Goal: Task Accomplishment & Management: Complete application form

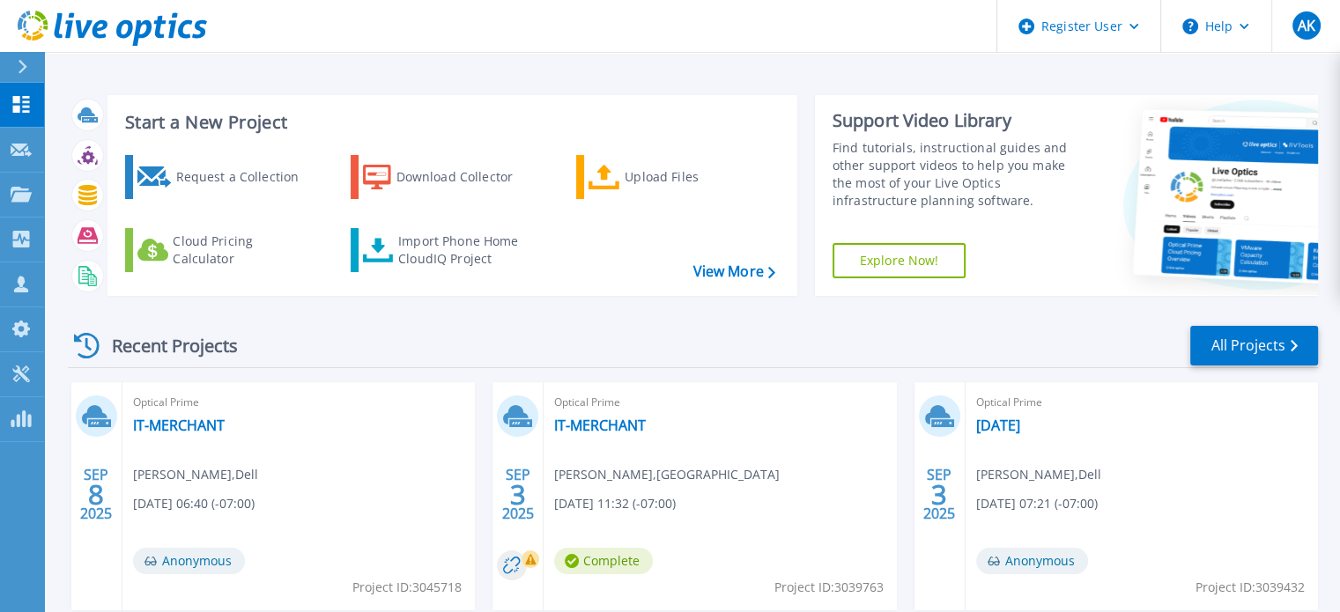
click at [18, 63] on icon at bounding box center [23, 67] width 10 height 14
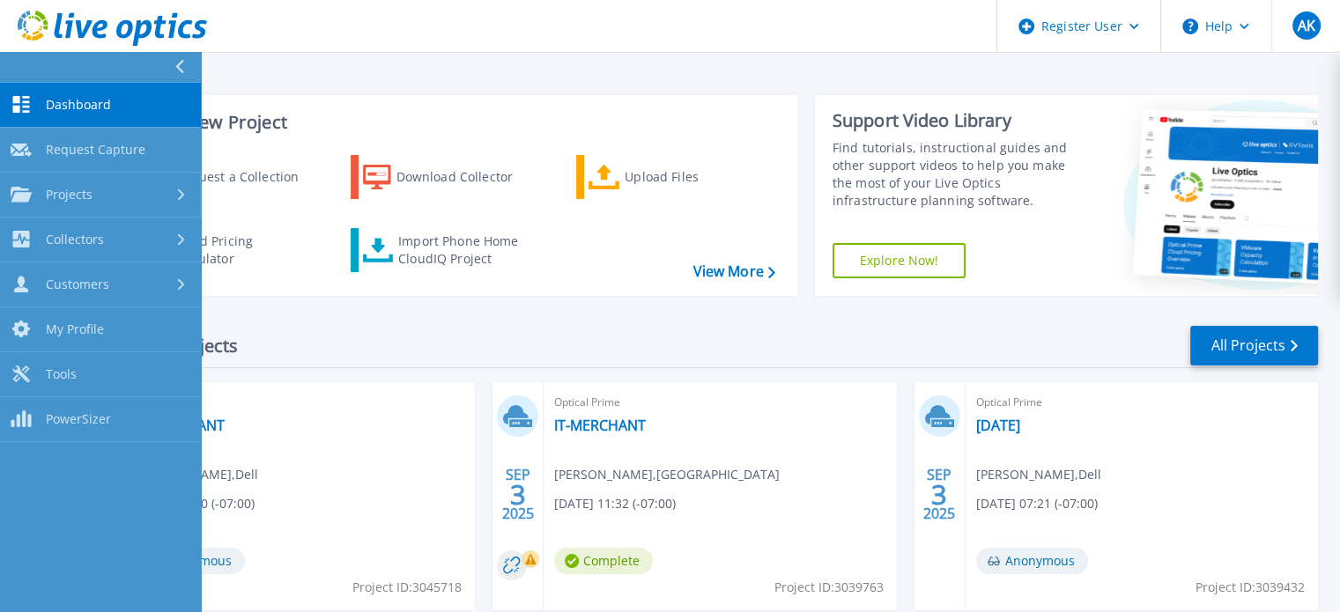
click at [96, 123] on link "Dashboard Dashboard" at bounding box center [100, 105] width 201 height 45
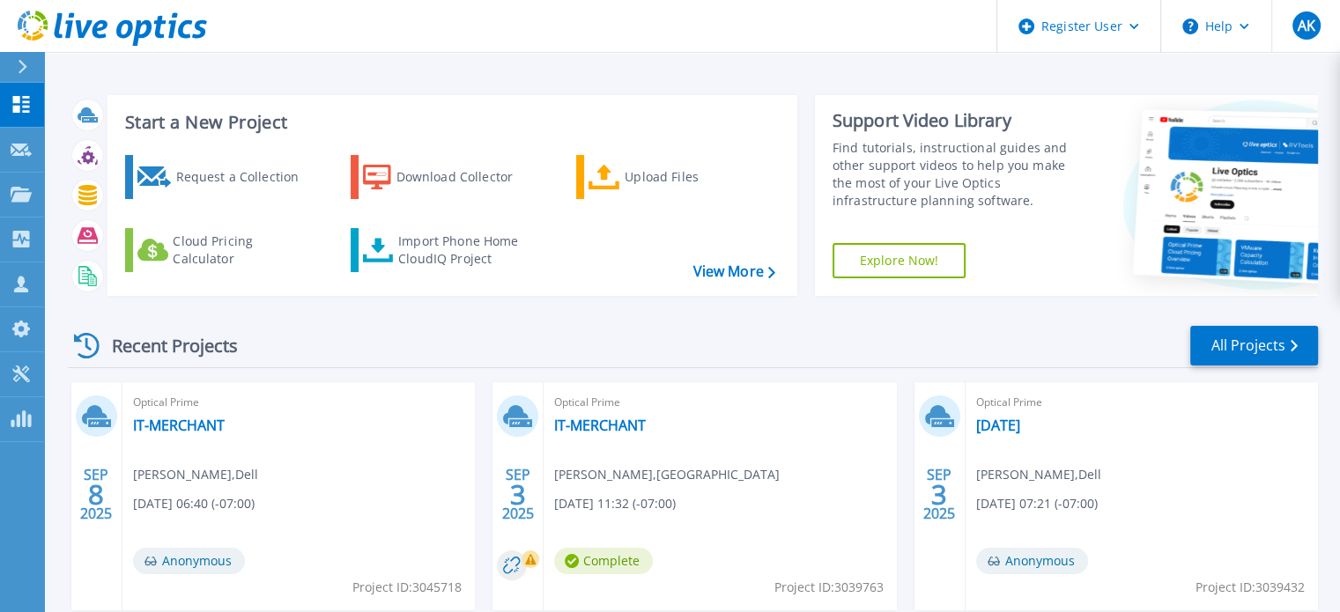
click at [18, 72] on div at bounding box center [30, 67] width 28 height 30
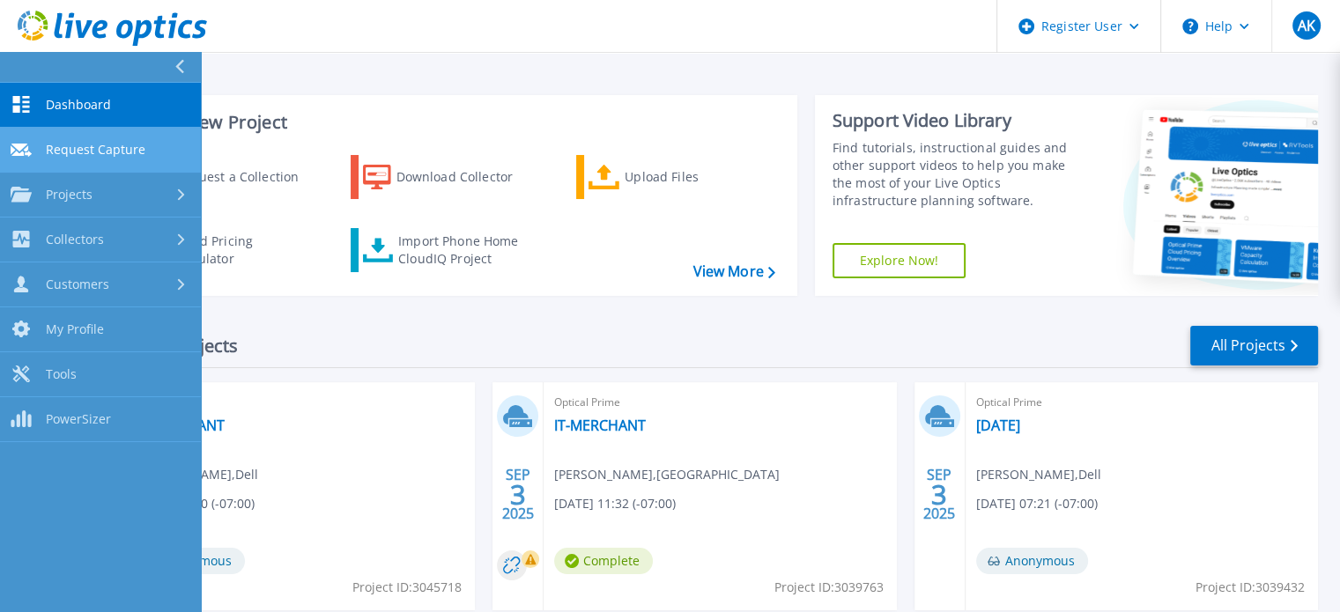
click at [71, 129] on link "Request Capture Request Capture" at bounding box center [100, 150] width 201 height 45
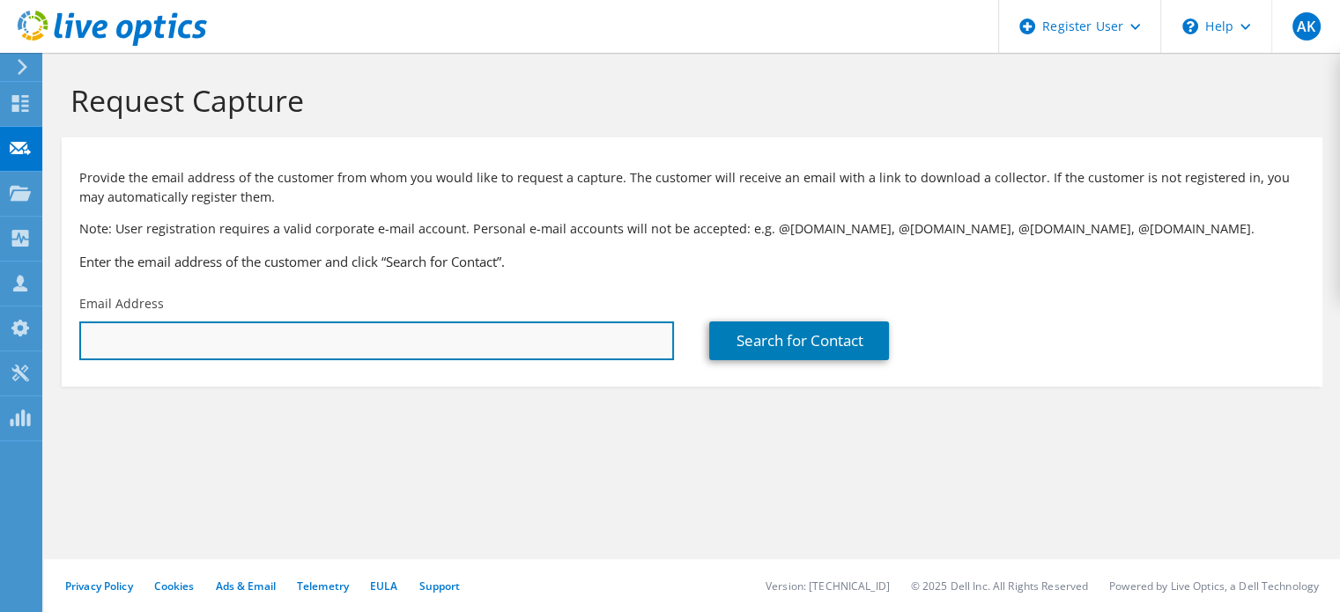
click at [262, 344] on input "text" at bounding box center [376, 341] width 595 height 39
paste input "sjohnson@dcjesd.us"
type input "sjohnson@dcjesd.us"
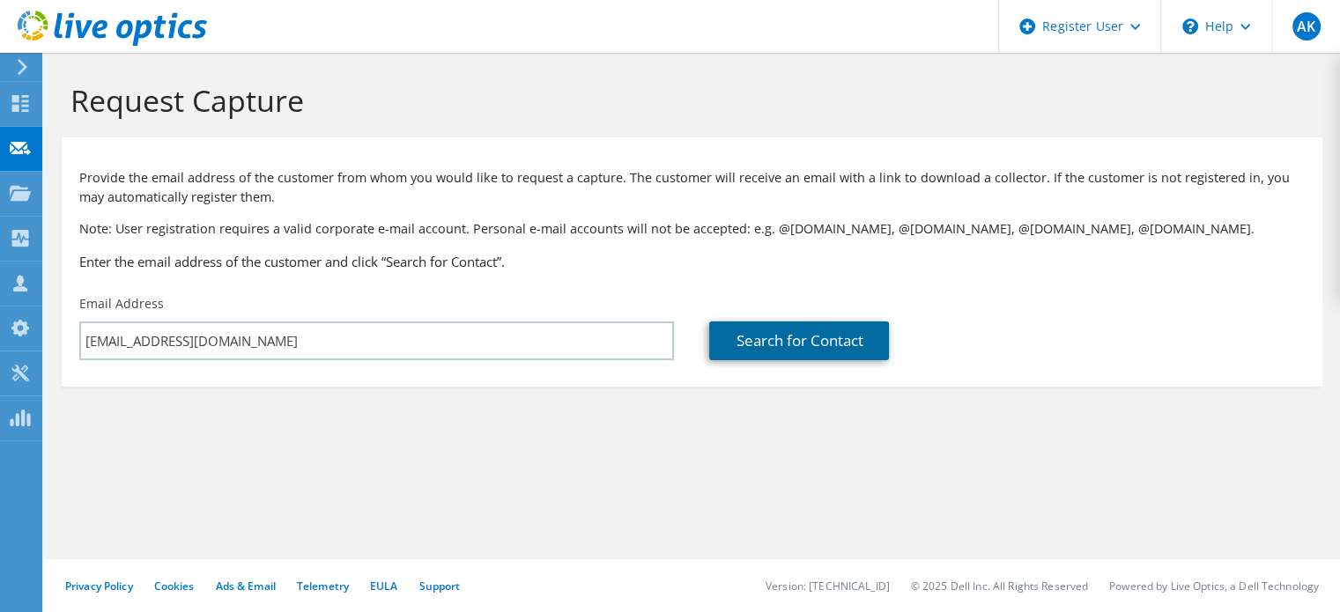
click at [761, 340] on link "Search for Contact" at bounding box center [799, 341] width 180 height 39
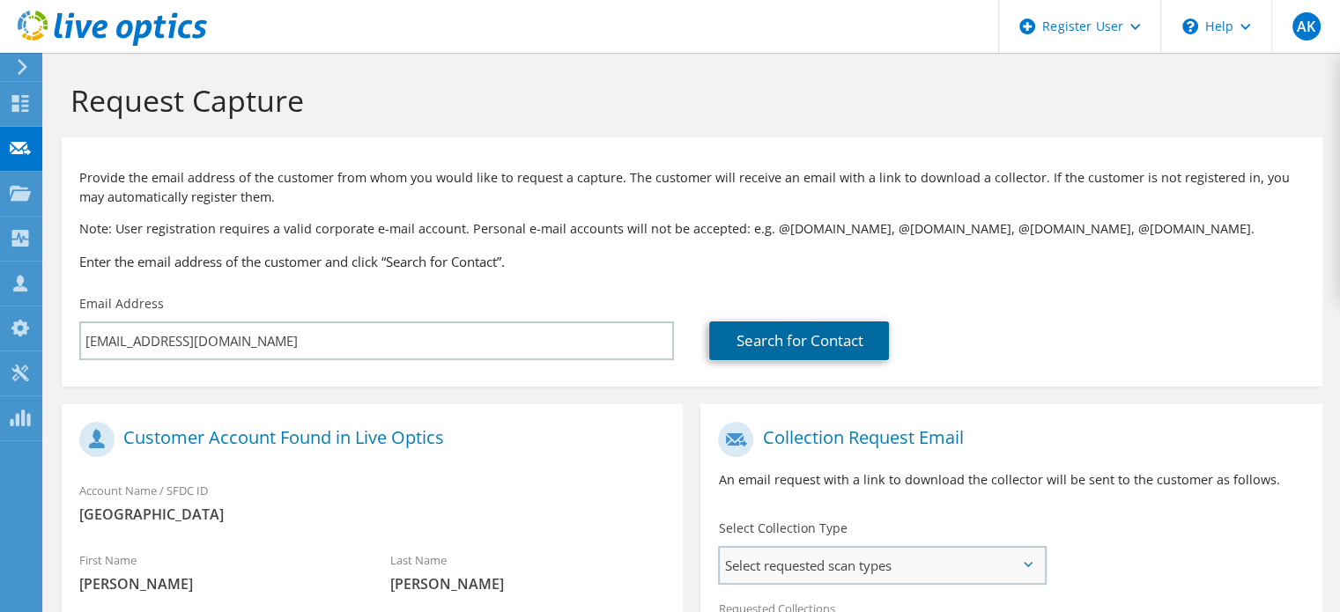
scroll to position [208, 0]
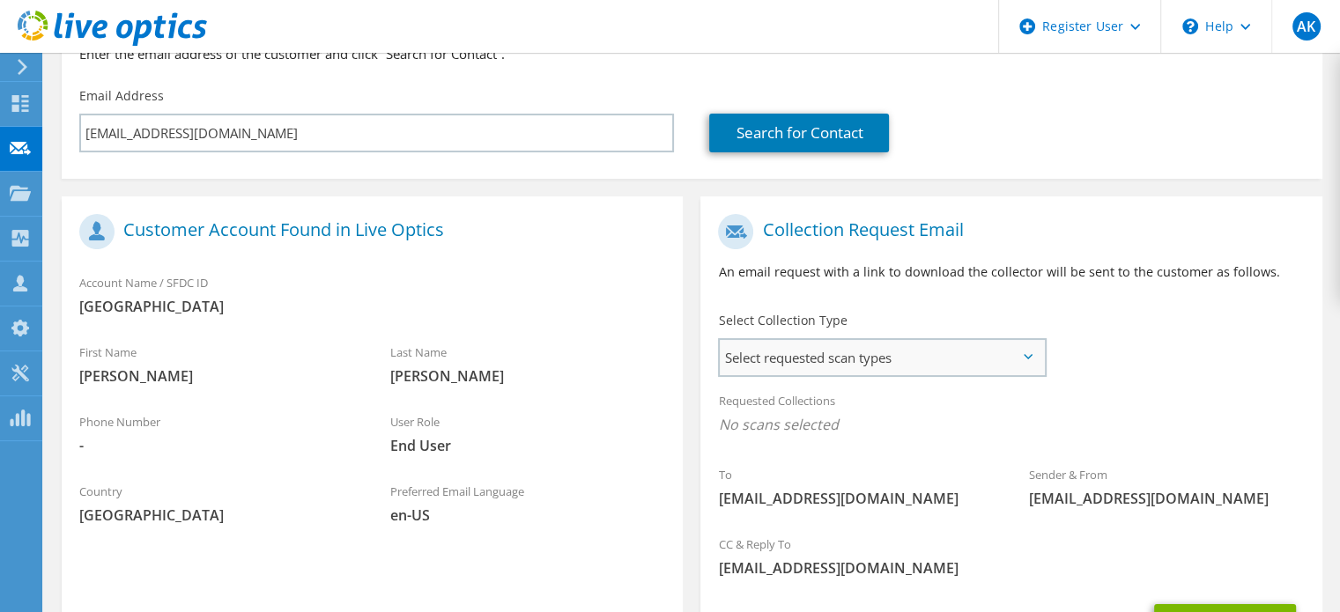
click at [815, 366] on span "Select requested scan types" at bounding box center [882, 357] width 324 height 35
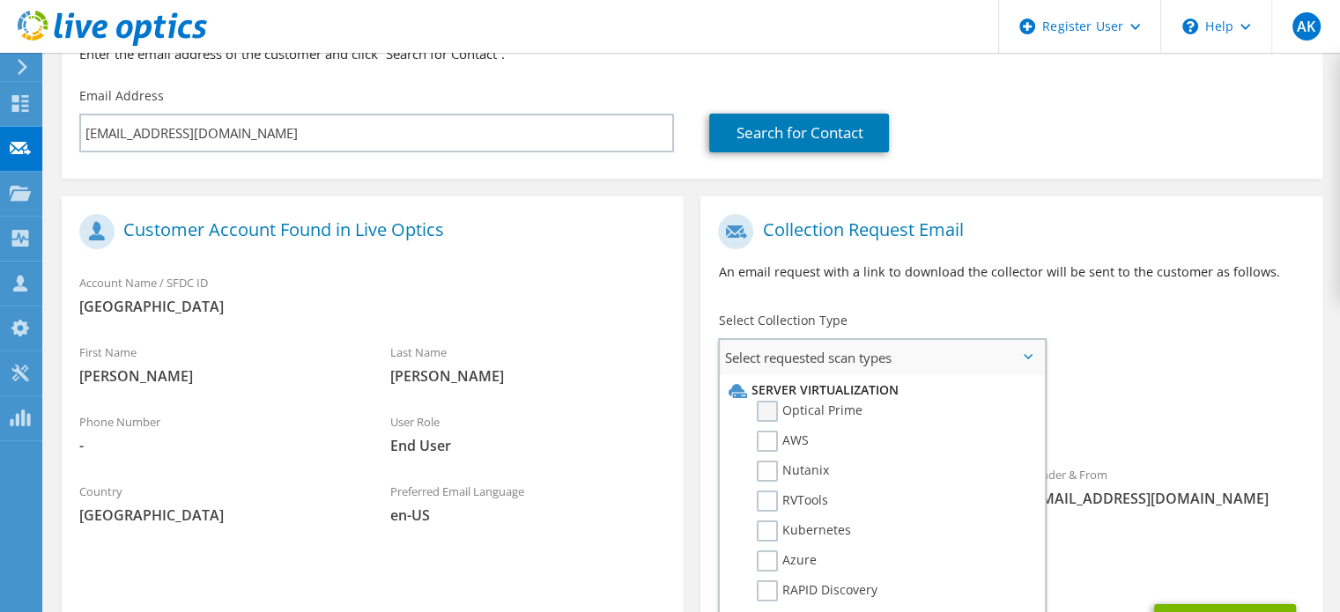
click at [796, 411] on label "Optical Prime" at bounding box center [810, 411] width 106 height 21
click at [0, 0] on input "Optical Prime" at bounding box center [0, 0] width 0 height 0
click at [1069, 468] on div "Sender & From liveoptics@liveoptics.com" at bounding box center [1166, 492] width 311 height 61
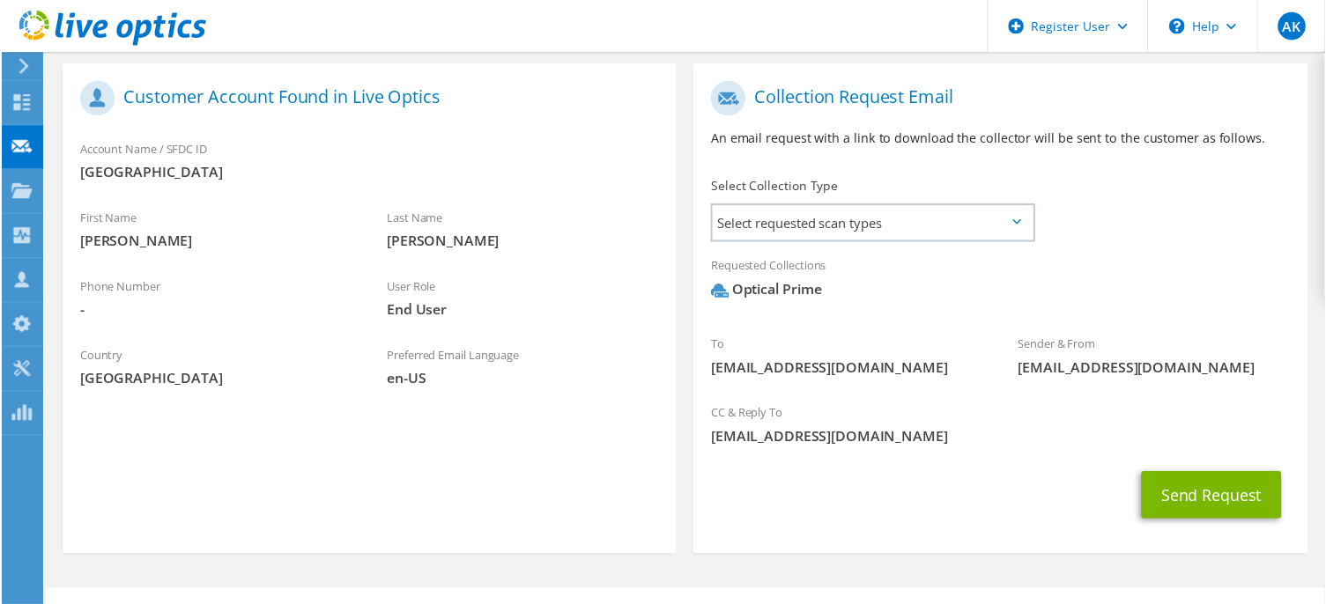
scroll to position [376, 0]
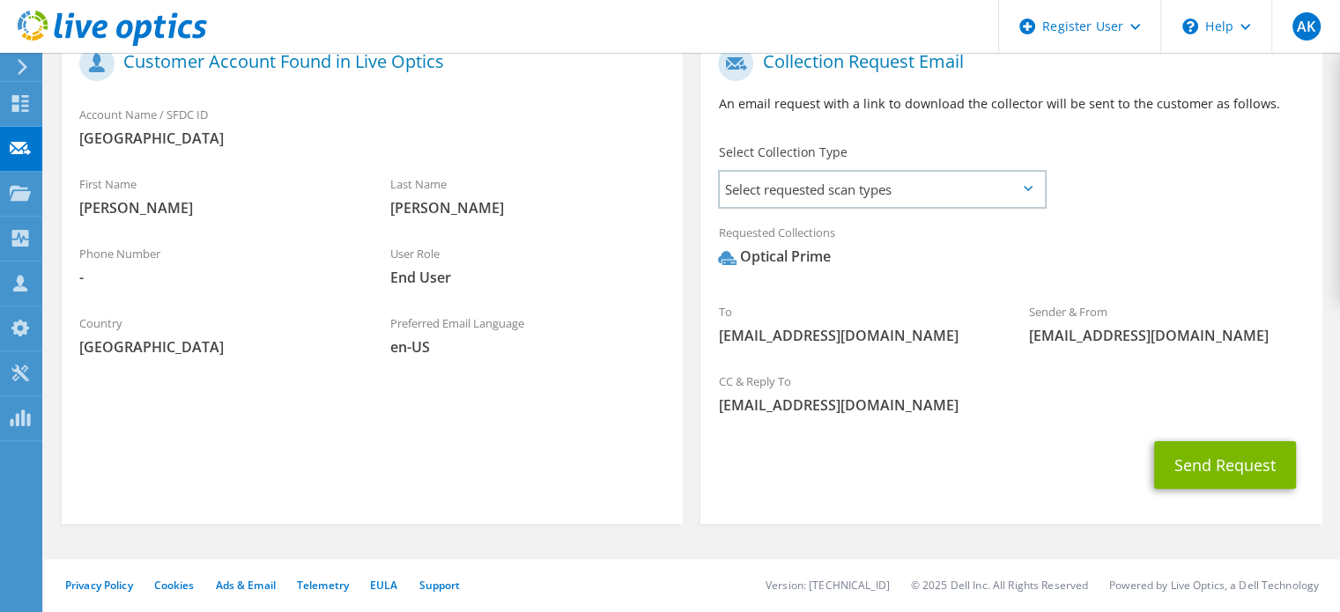
click at [1141, 175] on div "To sjohnson@dcjesd.us Sender & From liveoptics@liveoptics.com" at bounding box center [1010, 200] width 621 height 326
click at [916, 202] on span "Select requested scan types" at bounding box center [882, 189] width 324 height 35
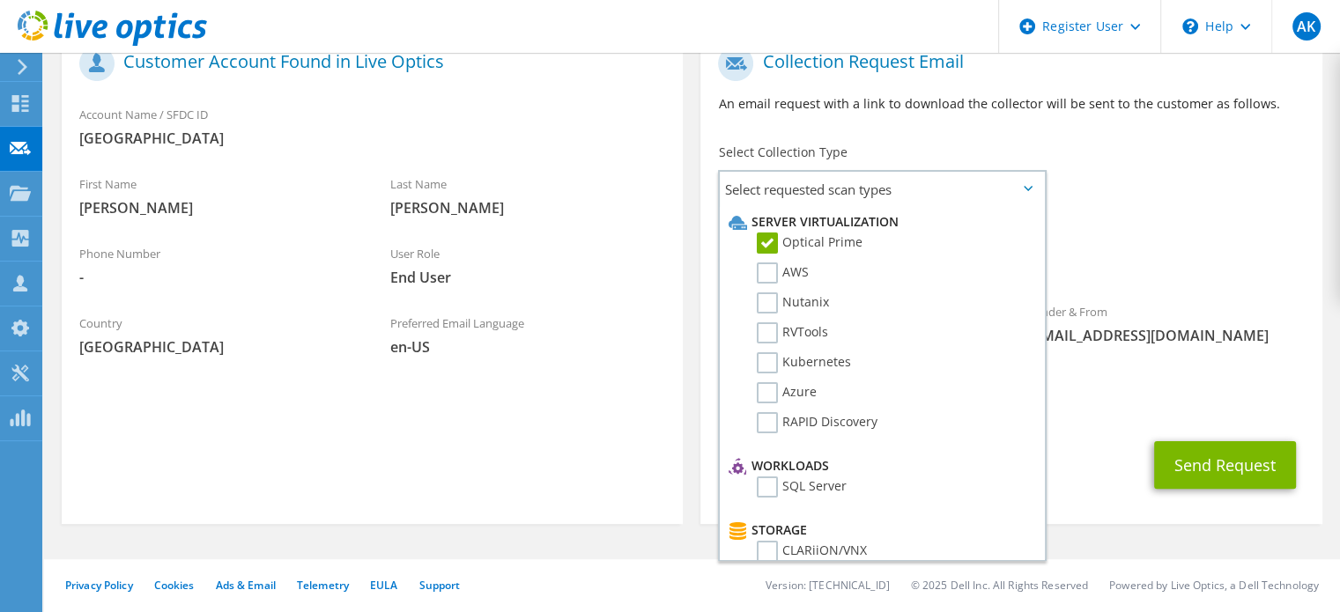
click at [1119, 245] on div "Requested Collections No scans selected Optical Prime" at bounding box center [1010, 249] width 621 height 70
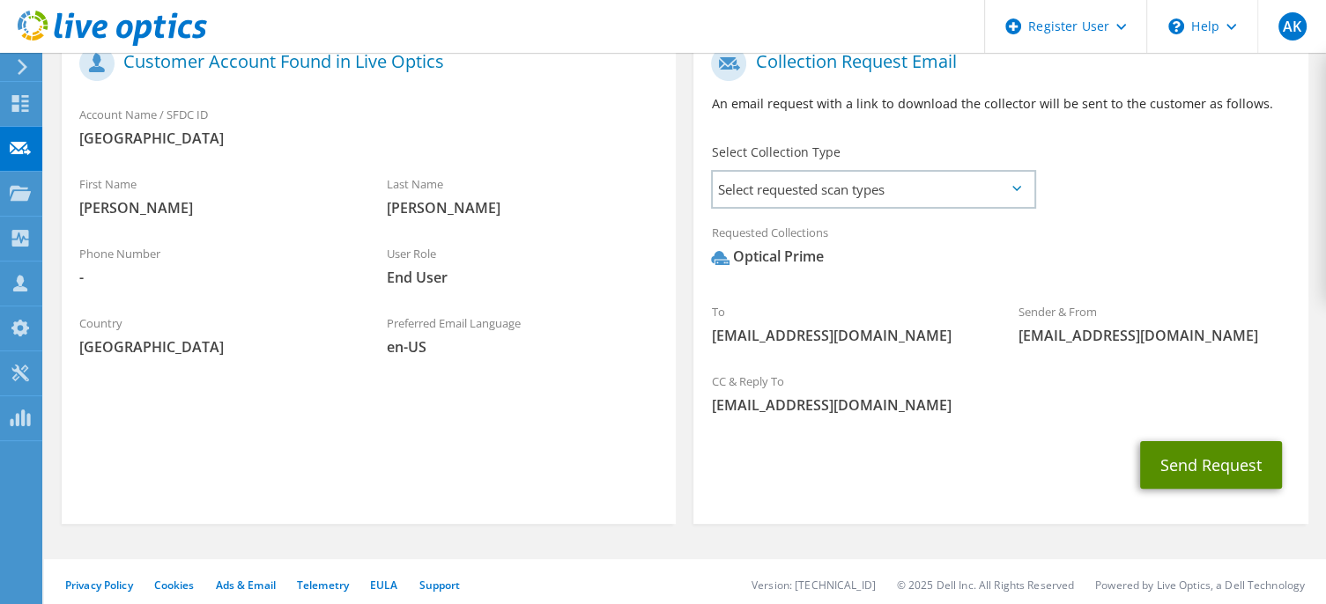
click at [1213, 475] on button "Send Request" at bounding box center [1211, 465] width 142 height 48
